Goal: Task Accomplishment & Management: Use online tool/utility

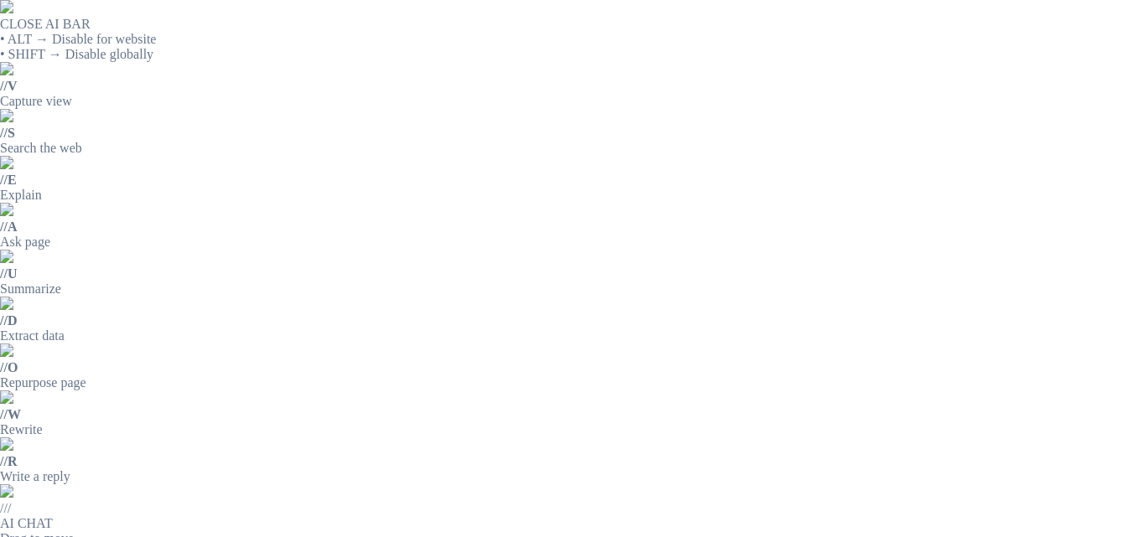
scroll to position [335, 0]
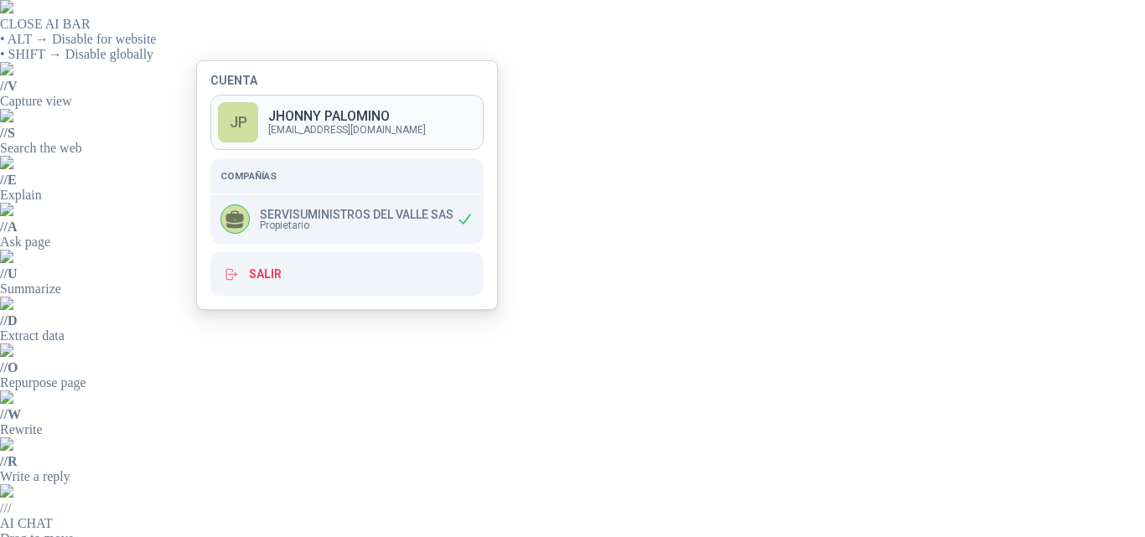
click at [342, 117] on p "[PERSON_NAME]" at bounding box center [347, 116] width 158 height 13
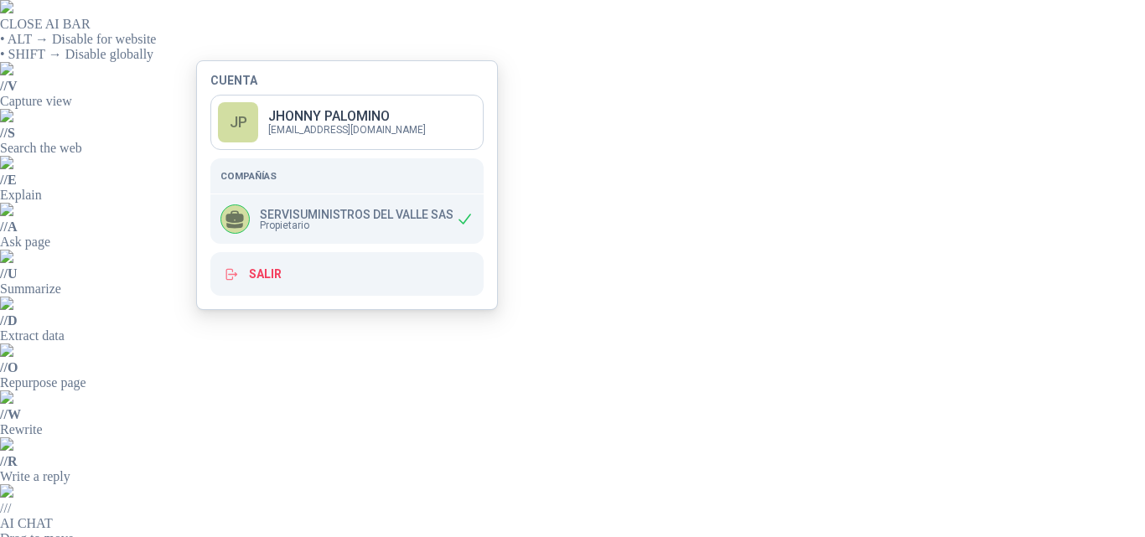
click at [288, 206] on div "SERVISUMINISTROS DEL [PERSON_NAME] SAS Propietario" at bounding box center [336, 218] width 233 height 29
click at [291, 215] on p "SERVISUMINISTROS DEL VALLE SAS" at bounding box center [357, 215] width 194 height 12
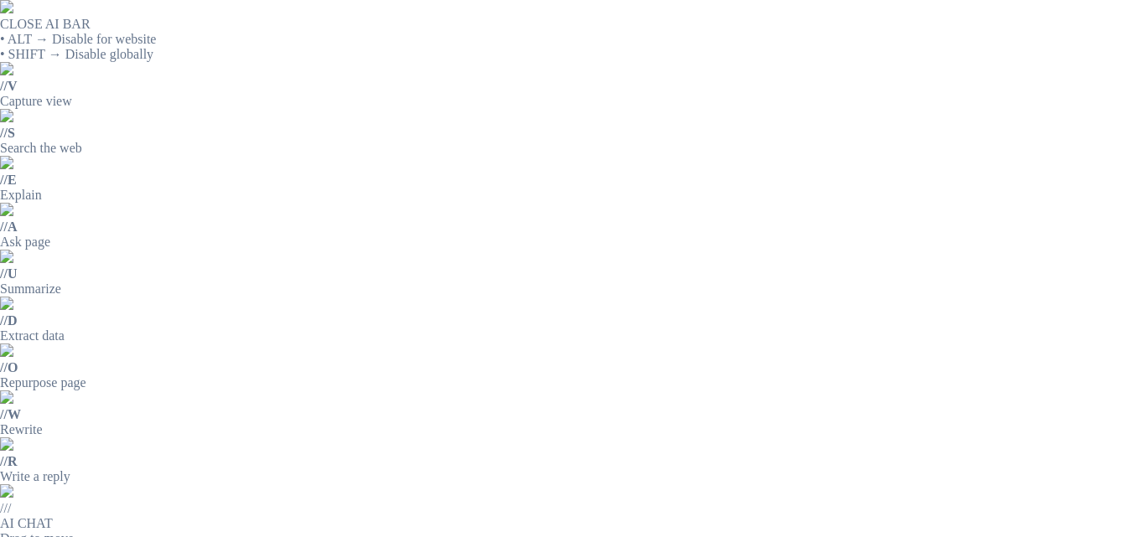
drag, startPoint x: 1124, startPoint y: 343, endPoint x: 1124, endPoint y: 370, distance: 27.6
